Goal: Find specific page/section: Find specific page/section

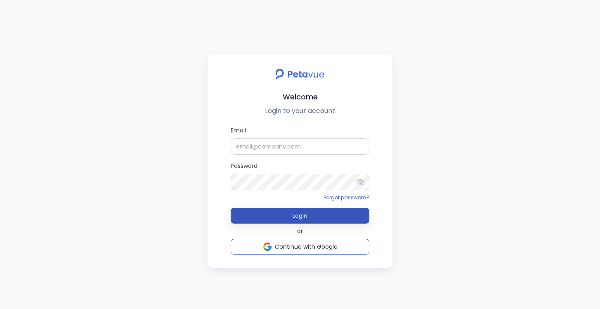
click at [296, 215] on span "Login" at bounding box center [300, 216] width 15 height 8
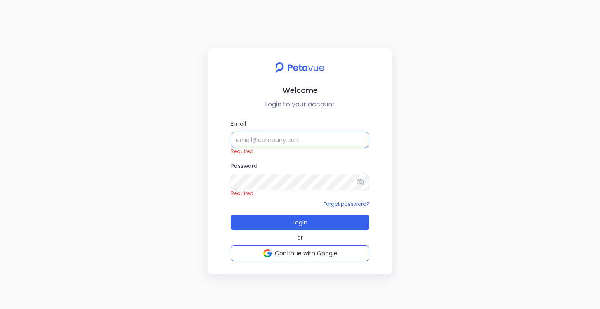
click at [288, 142] on input "Email" at bounding box center [300, 140] width 139 height 17
type input "[PERSON_NAME][EMAIL_ADDRESS][DOMAIN_NAME]"
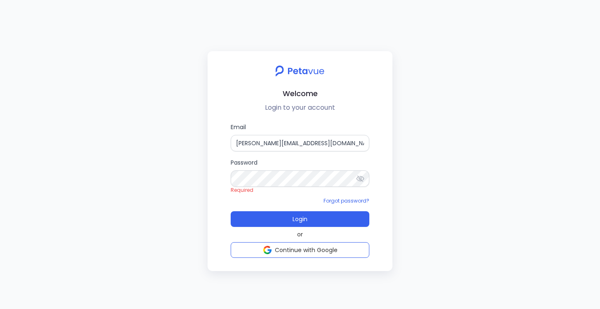
click at [297, 169] on label "Password" at bounding box center [300, 172] width 139 height 29
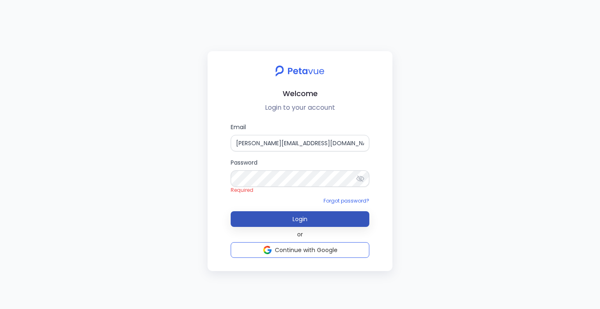
click at [309, 220] on button "Login" at bounding box center [300, 219] width 139 height 16
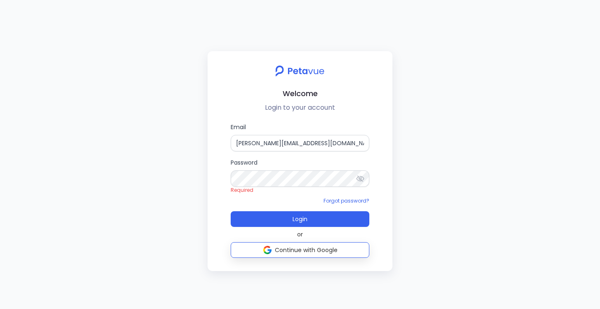
click at [313, 250] on span "Continue with Google" at bounding box center [306, 250] width 63 height 8
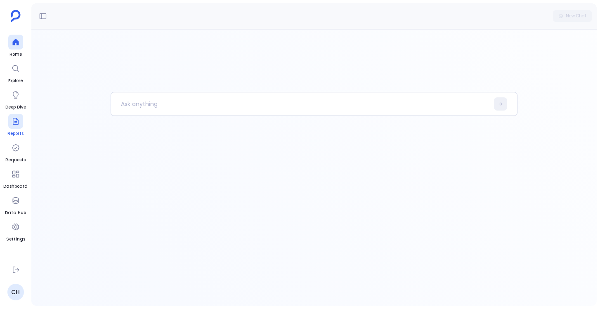
click at [15, 129] on link "Reports" at bounding box center [15, 125] width 16 height 23
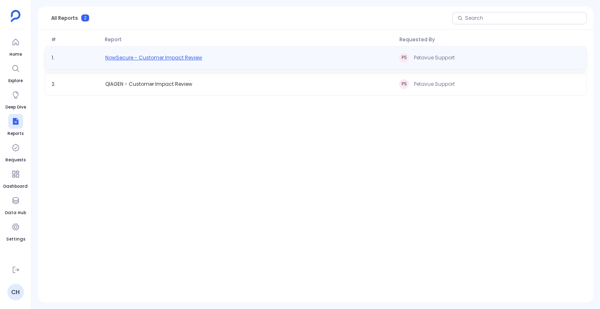
click at [195, 58] on span "NowSecure - Customer Impact Review" at bounding box center [153, 57] width 97 height 7
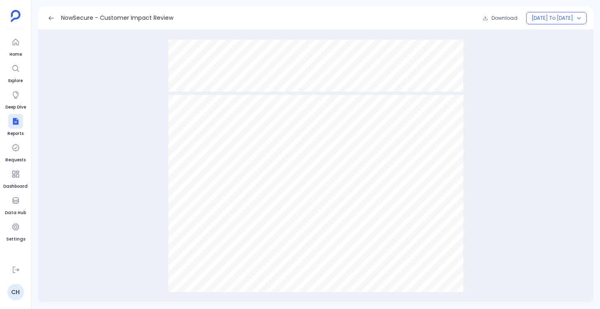
scroll to position [5908, 0]
